Goal: Check status: Check status

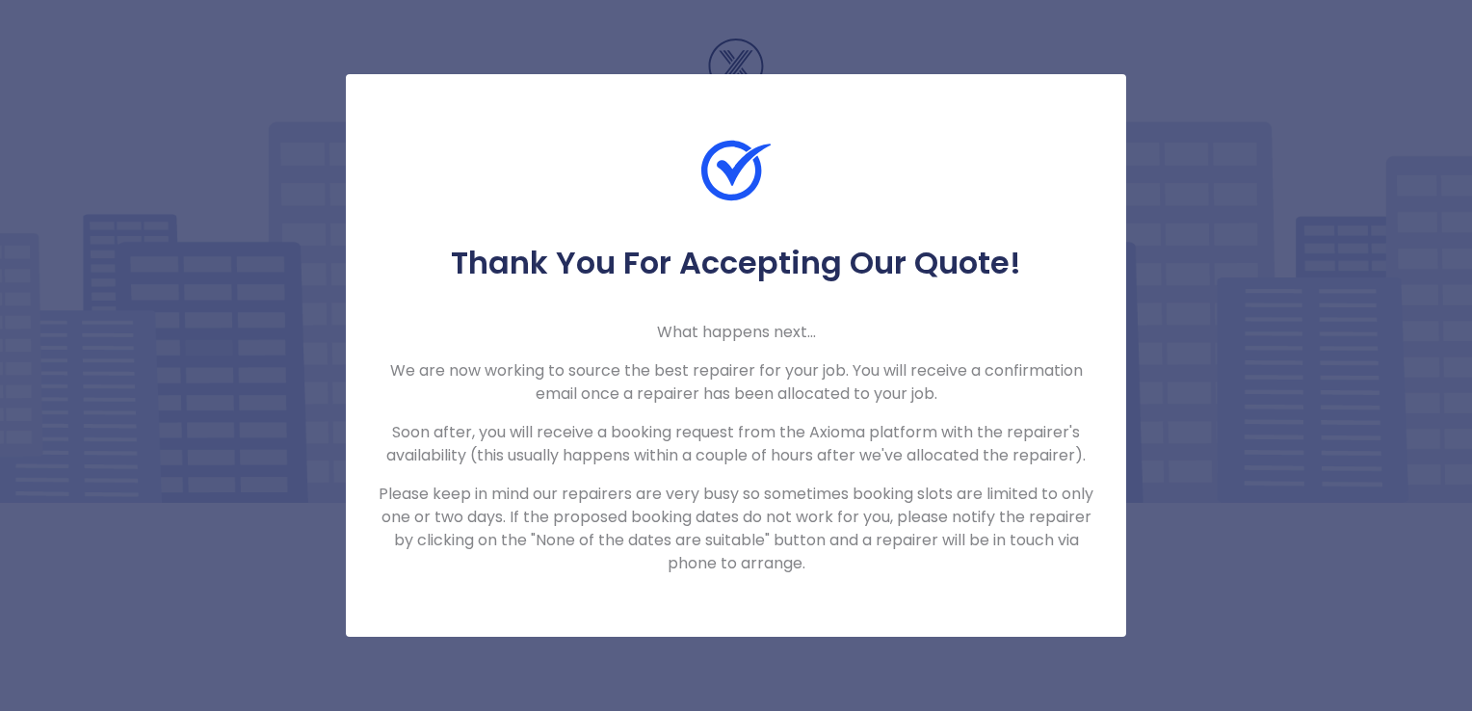
click at [343, 99] on div "Thank You For Accepting Our Quote! What happens next... We are now working to s…" at bounding box center [736, 355] width 1472 height 711
click at [300, 99] on div "Thank You For Accepting Our Quote! What happens next... We are now working to s…" at bounding box center [736, 355] width 1472 height 711
